Goal: Information Seeking & Learning: Learn about a topic

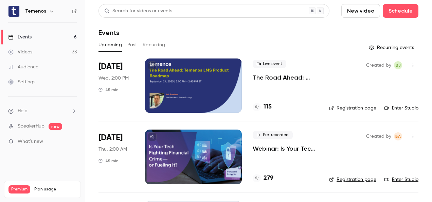
click at [403, 107] on link "Enter Studio" at bounding box center [401, 107] width 34 height 7
click at [133, 45] on button "Past" at bounding box center [132, 44] width 10 height 11
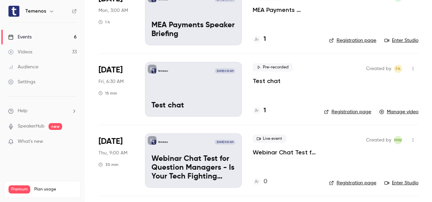
scroll to position [305, 0]
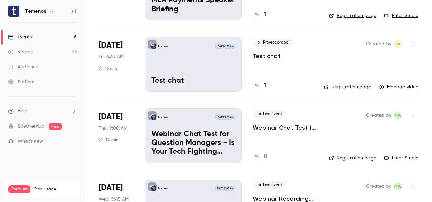
click at [410, 43] on icon "button" at bounding box center [412, 43] width 5 height 5
click at [425, 63] on div at bounding box center [216, 101] width 432 height 202
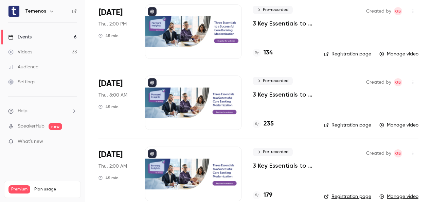
scroll to position [1323, 0]
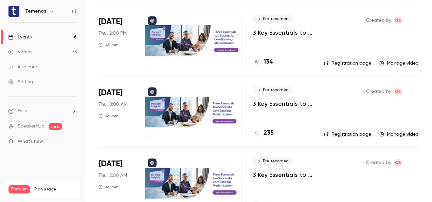
click at [283, 102] on p "3 Key Essentials to a Successful Core Banking Modernization" at bounding box center [282, 103] width 60 height 8
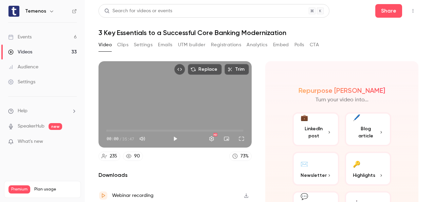
click at [24, 34] on div "Events" at bounding box center [19, 37] width 23 height 7
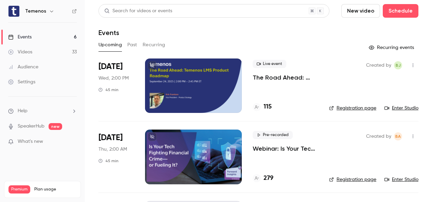
click at [278, 77] on p "The Road Ahead: Temenos LMS Product Roadmap" at bounding box center [284, 77] width 65 height 8
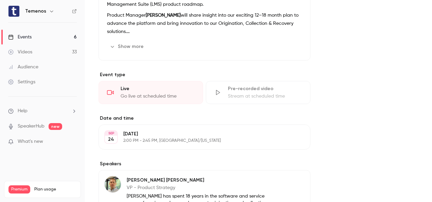
click at [140, 46] on button "Show more" at bounding box center [127, 46] width 41 height 11
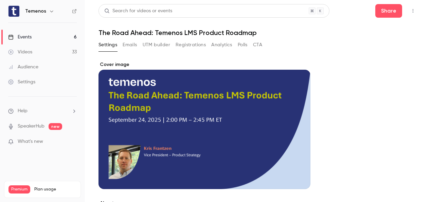
click at [183, 45] on button "Registrations" at bounding box center [190, 44] width 30 height 11
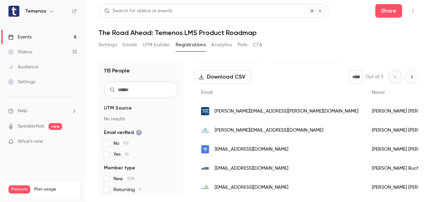
scroll to position [34, 0]
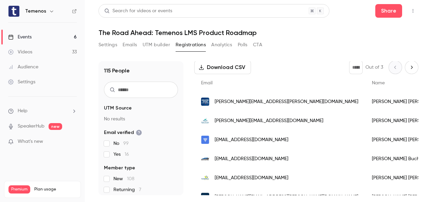
click at [27, 37] on div "Events" at bounding box center [19, 37] width 23 height 7
